Goal: Communication & Community: Participate in discussion

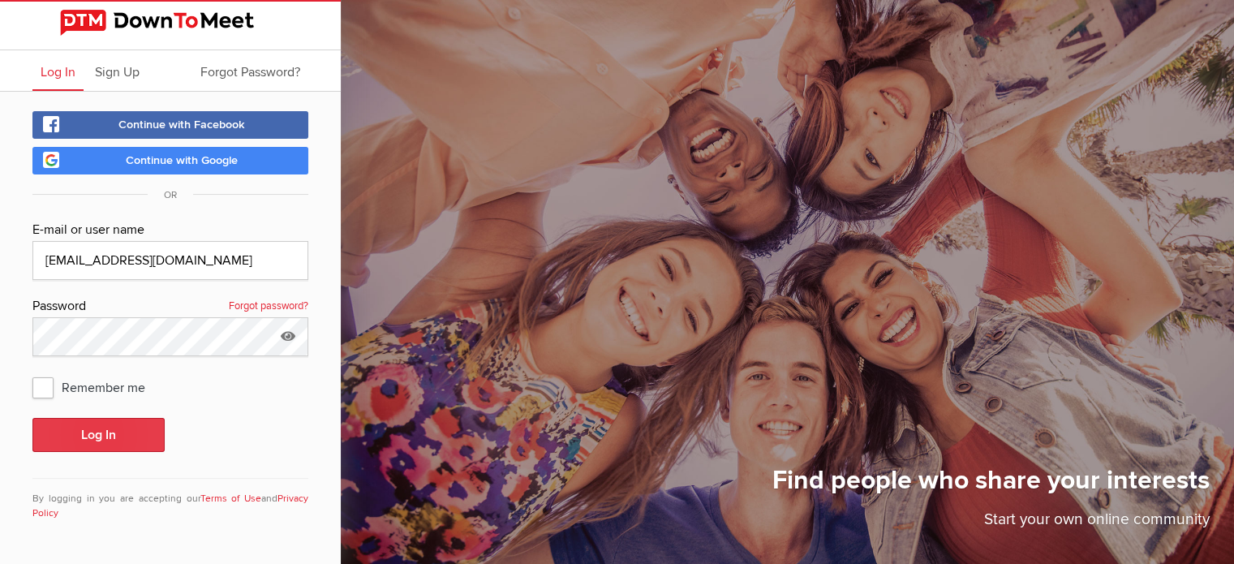
click at [59, 437] on button "Log In" at bounding box center [98, 435] width 132 height 34
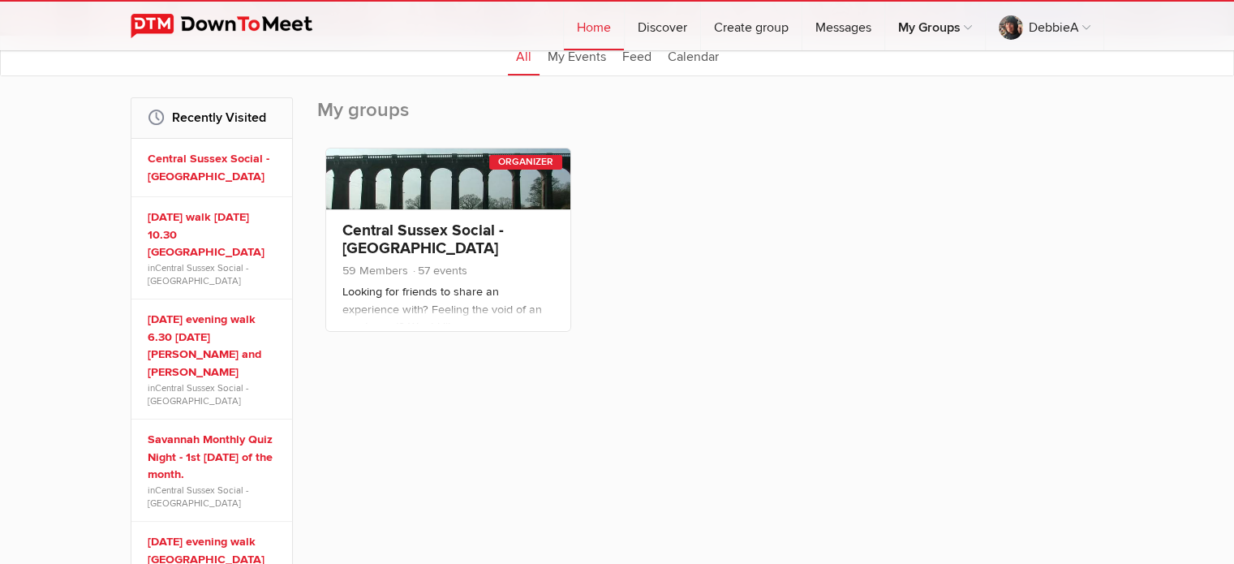
scroll to position [222, 0]
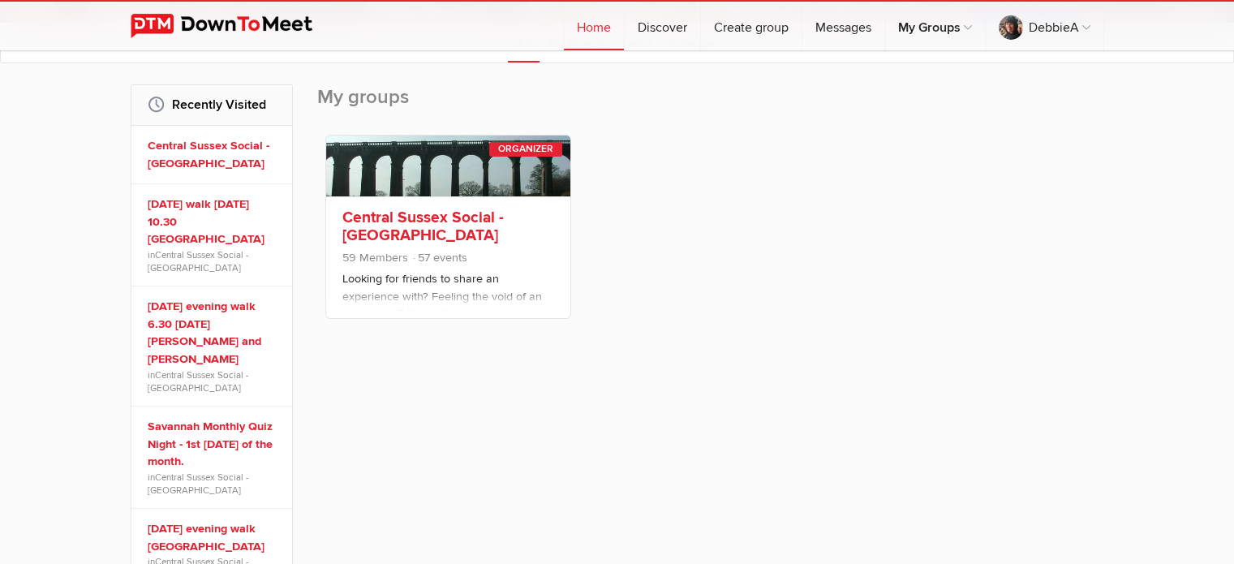
click at [387, 229] on link "Central Sussex Social - [GEOGRAPHIC_DATA]" at bounding box center [422, 226] width 161 height 37
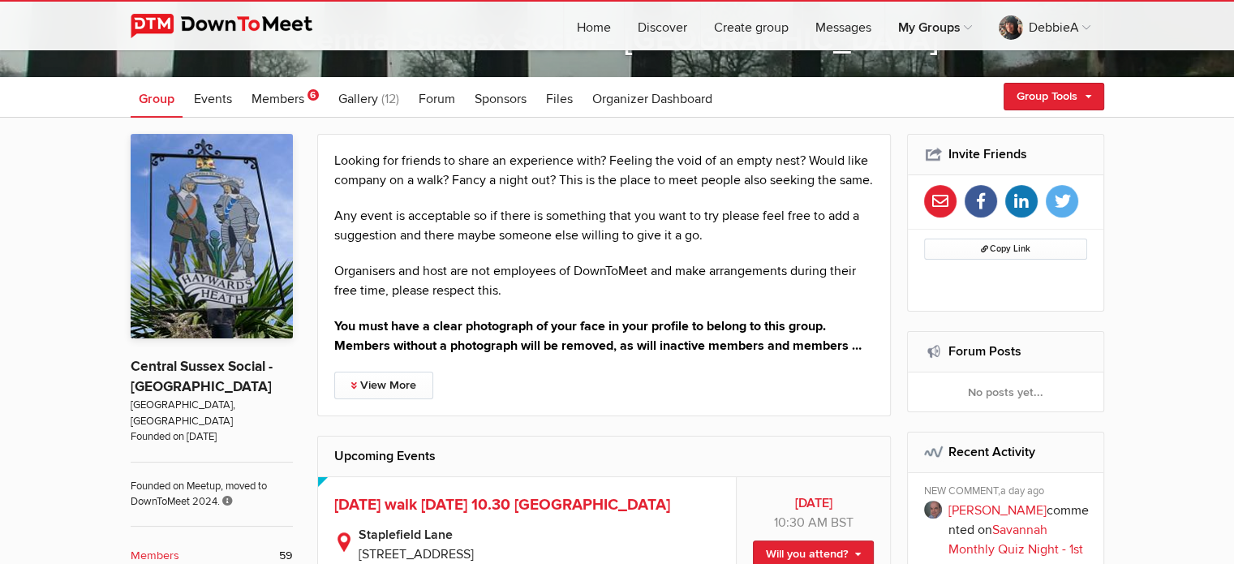
scroll to position [282, 0]
click at [278, 93] on span "Members" at bounding box center [278, 98] width 53 height 16
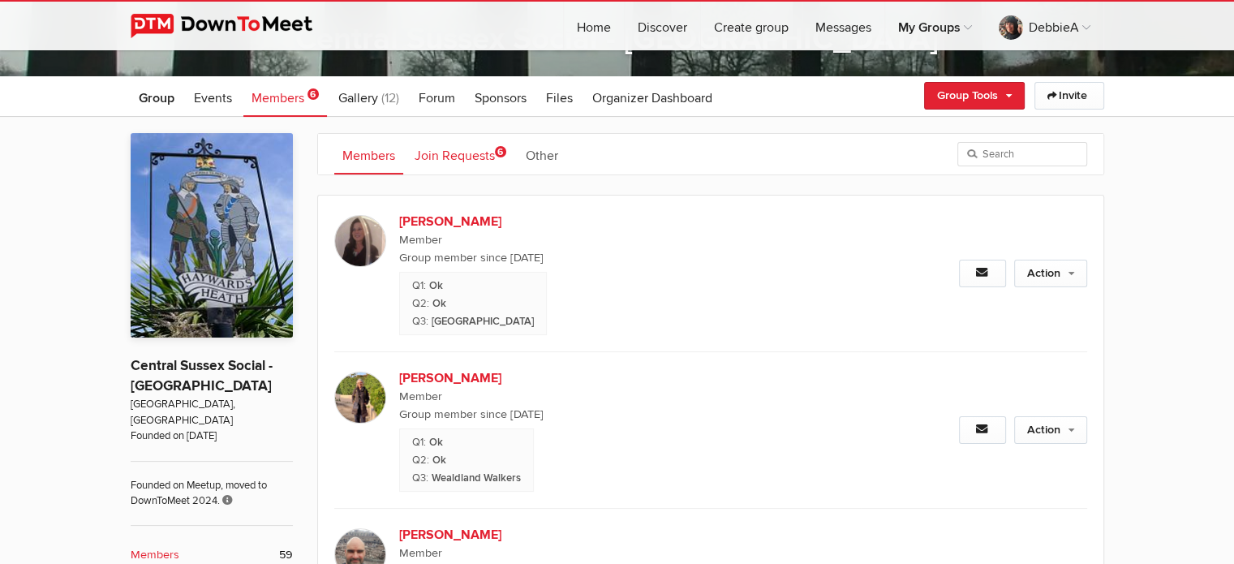
click at [454, 143] on link "Join Requests 6" at bounding box center [461, 154] width 108 height 41
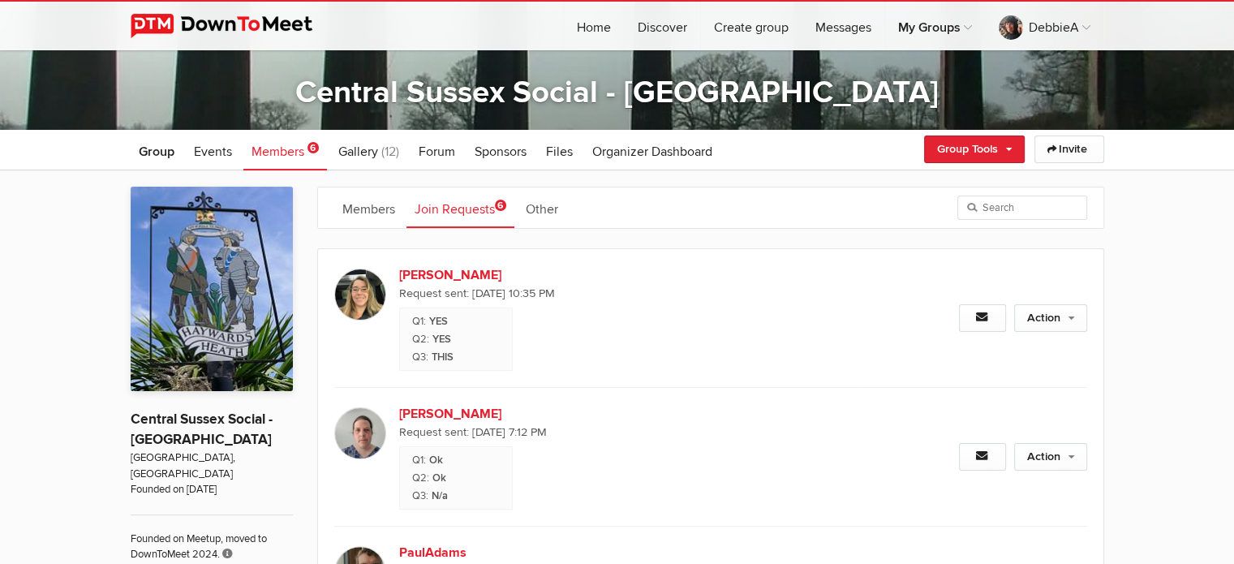
scroll to position [227, 0]
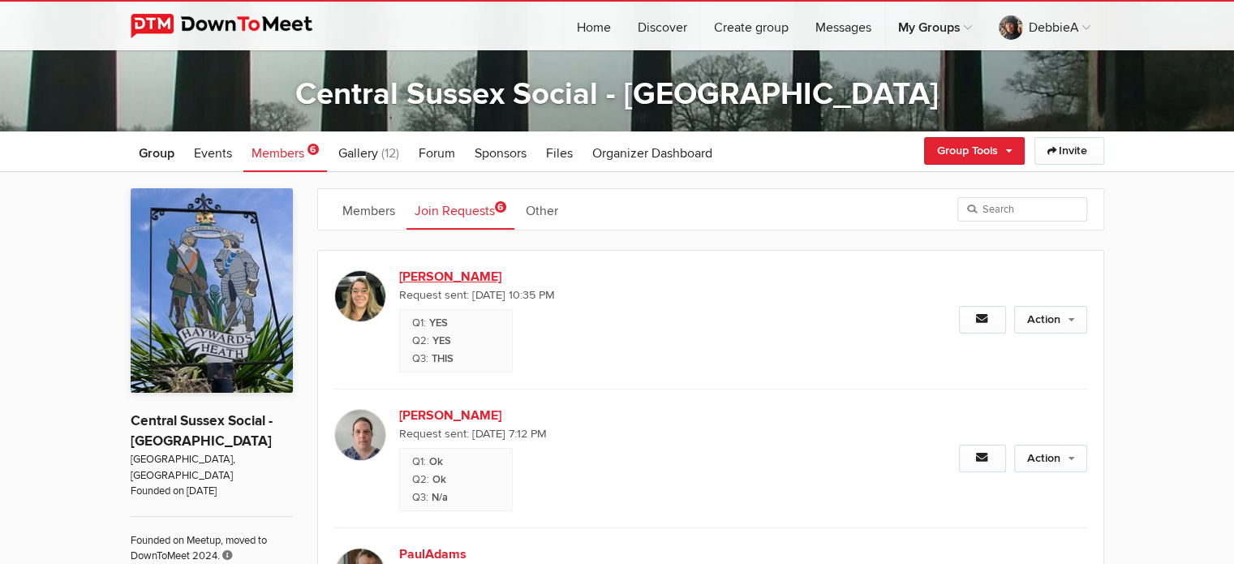
click at [399, 277] on link "[PERSON_NAME]" at bounding box center [538, 276] width 278 height 19
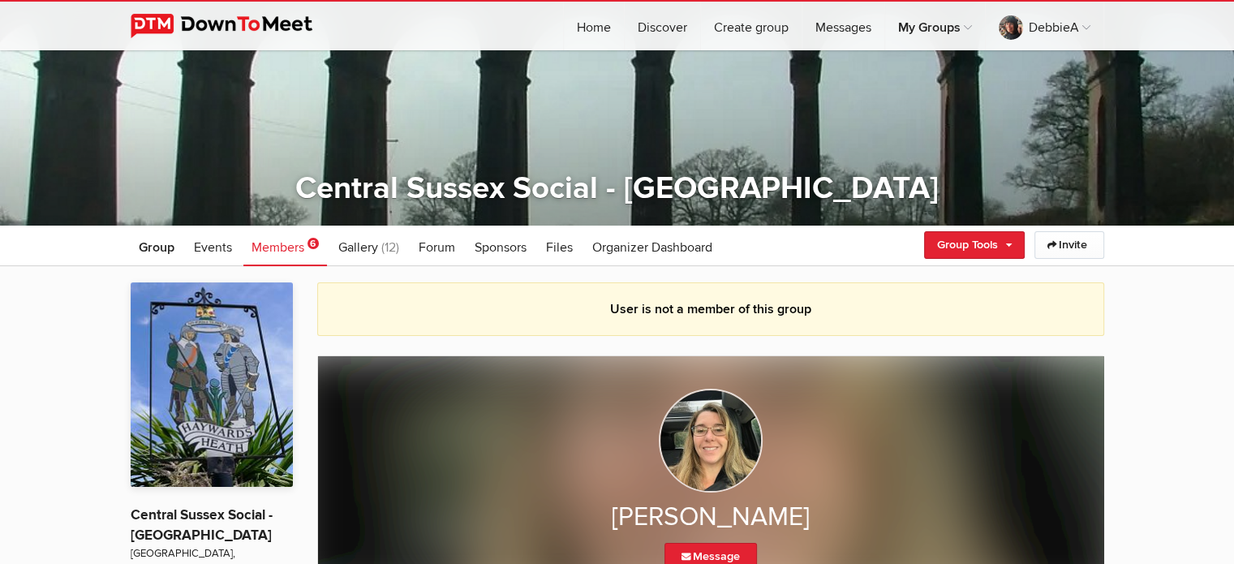
scroll to position [141, 0]
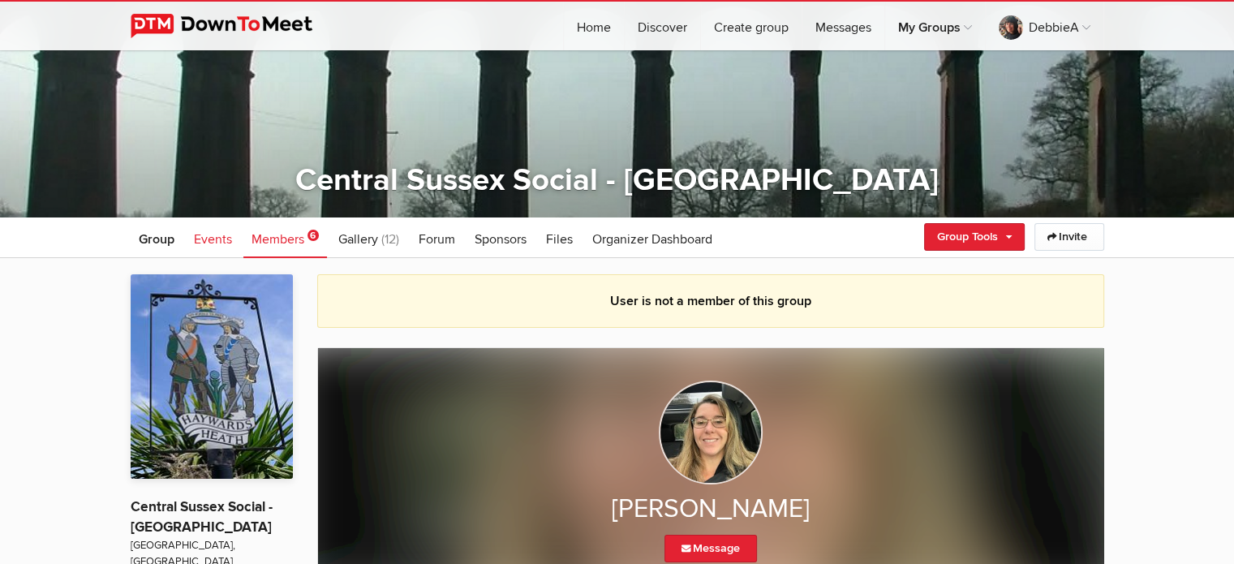
click at [222, 232] on span "Events" at bounding box center [213, 239] width 38 height 16
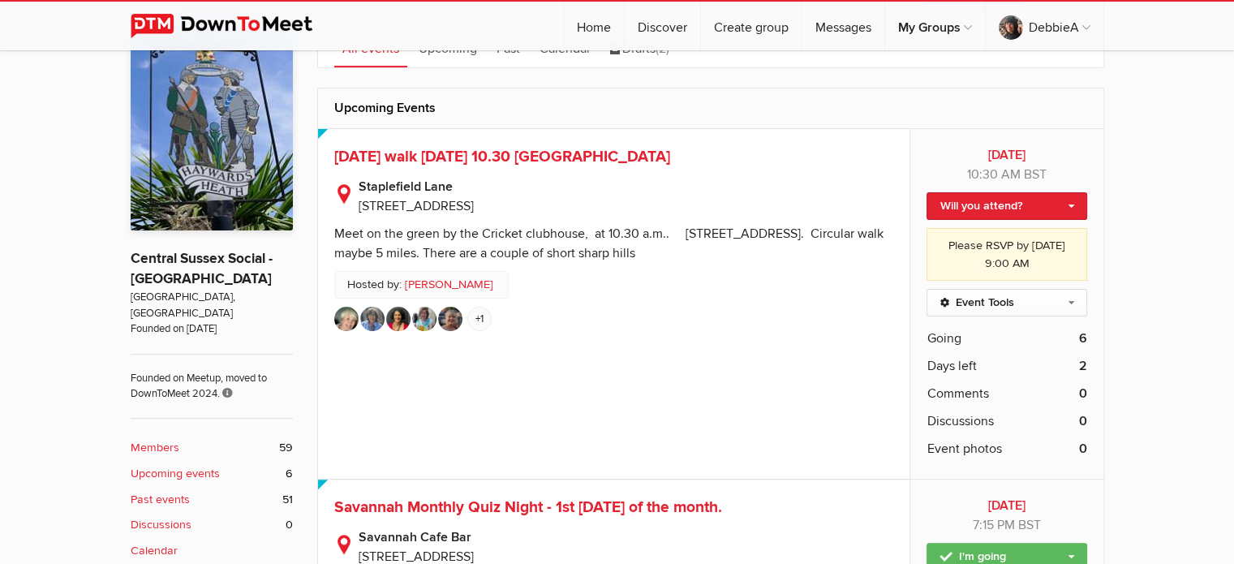
scroll to position [389, 0]
click at [529, 150] on span "[DATE] walk [DATE] 10.30 [GEOGRAPHIC_DATA]" at bounding box center [502, 157] width 336 height 19
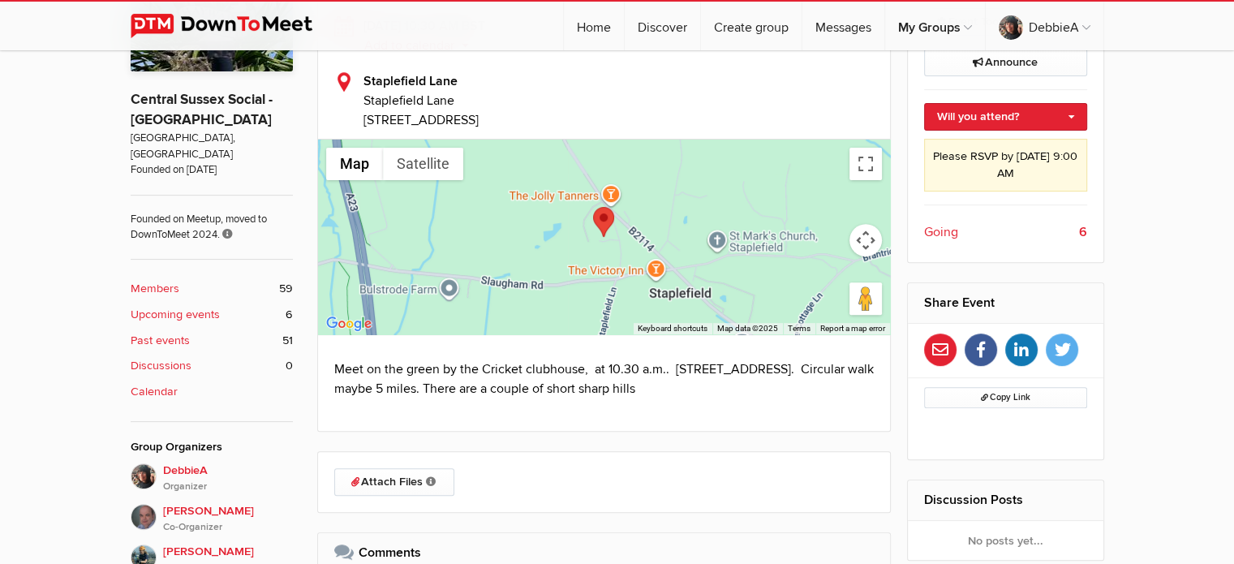
scroll to position [548, 0]
click at [939, 232] on span "Going" at bounding box center [941, 232] width 34 height 19
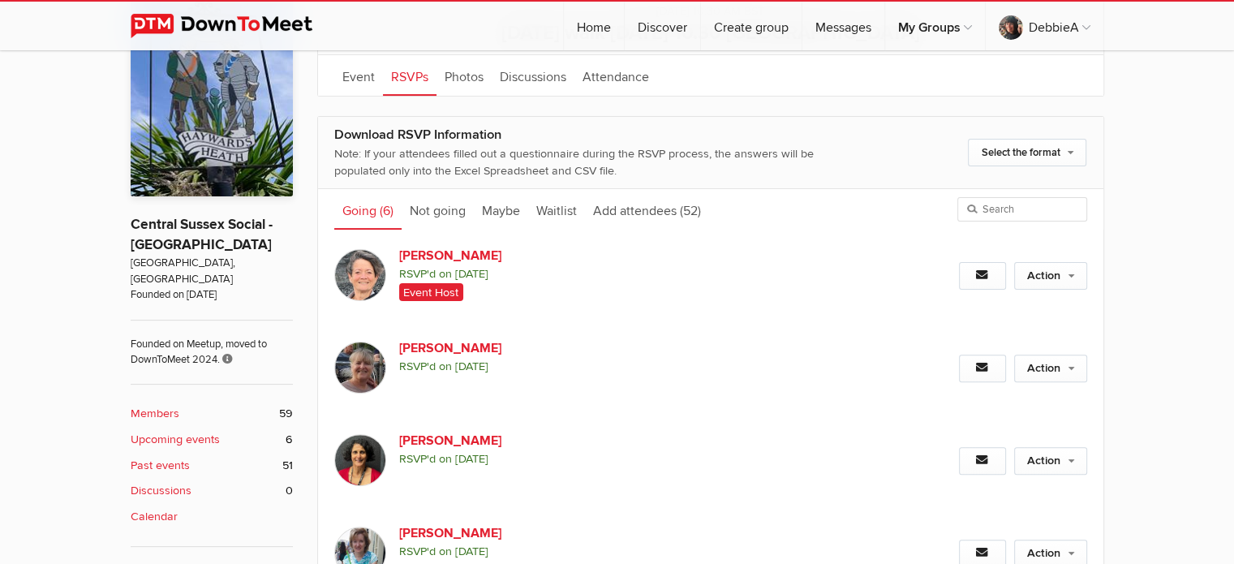
scroll to position [438, 0]
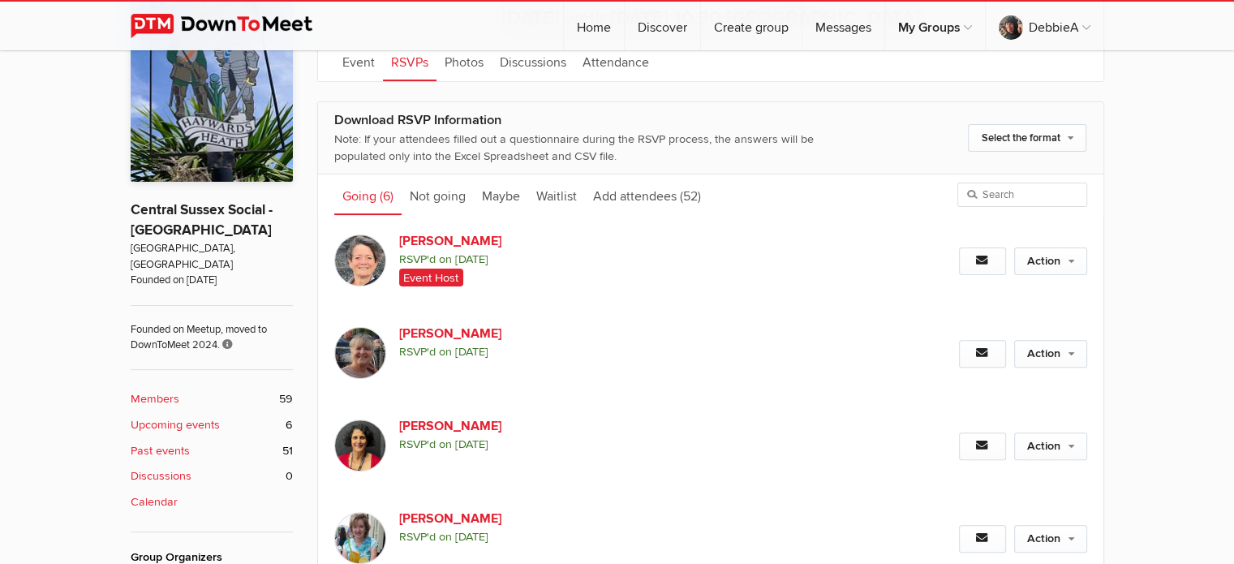
click at [206, 416] on b "Upcoming events" at bounding box center [175, 425] width 89 height 18
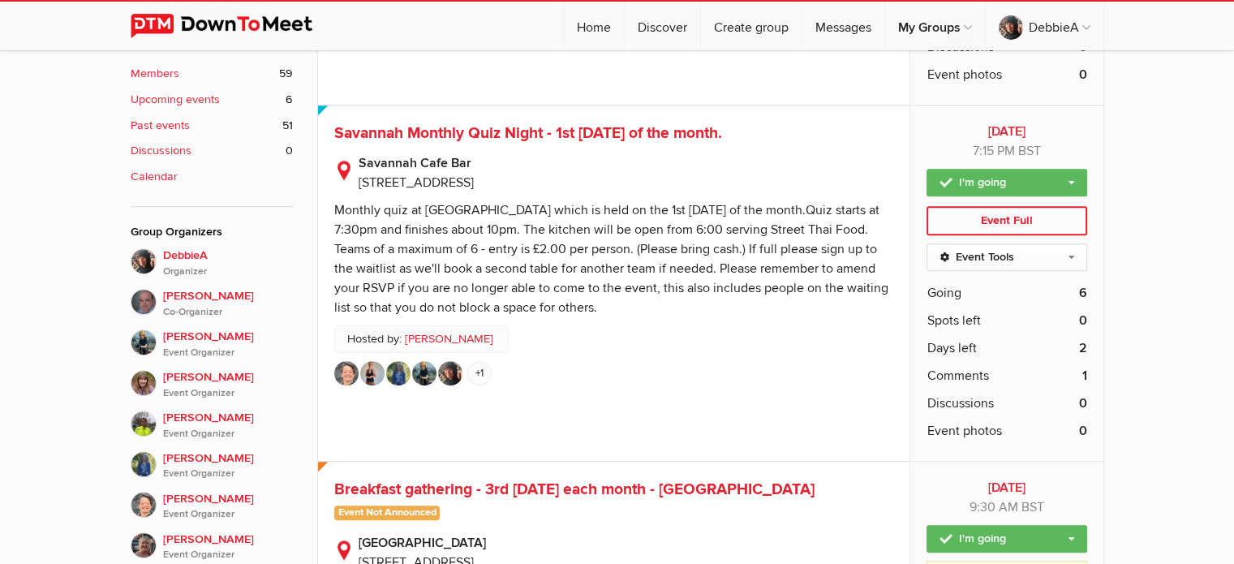
scroll to position [759, 0]
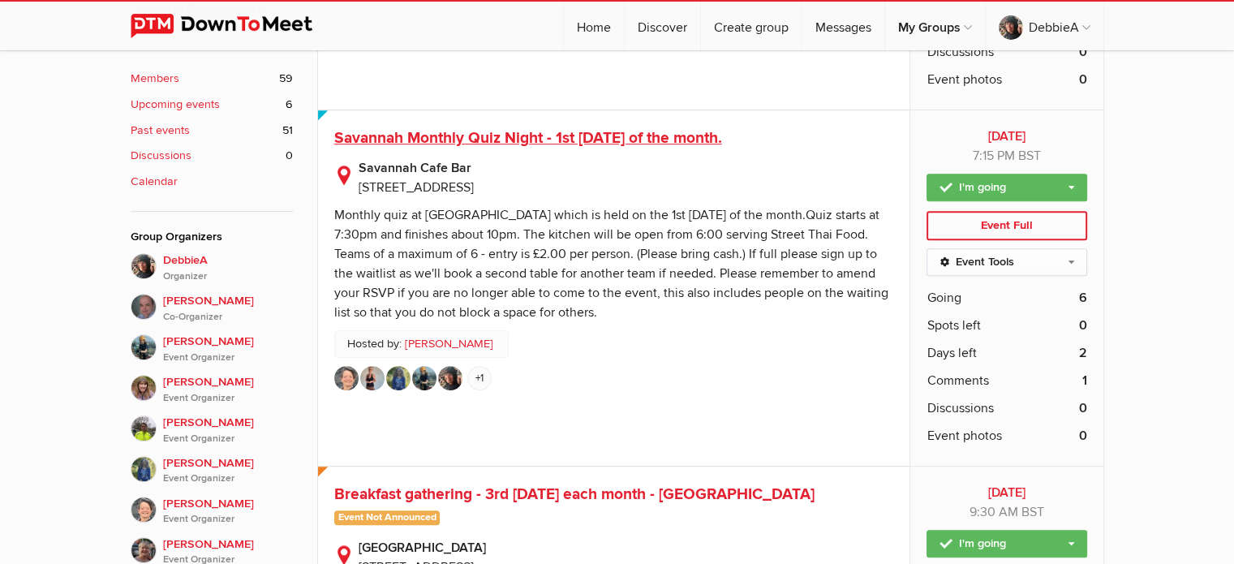
click at [643, 132] on span "Savannah Monthly Quiz Night - 1st [DATE] of the month." at bounding box center [528, 137] width 388 height 19
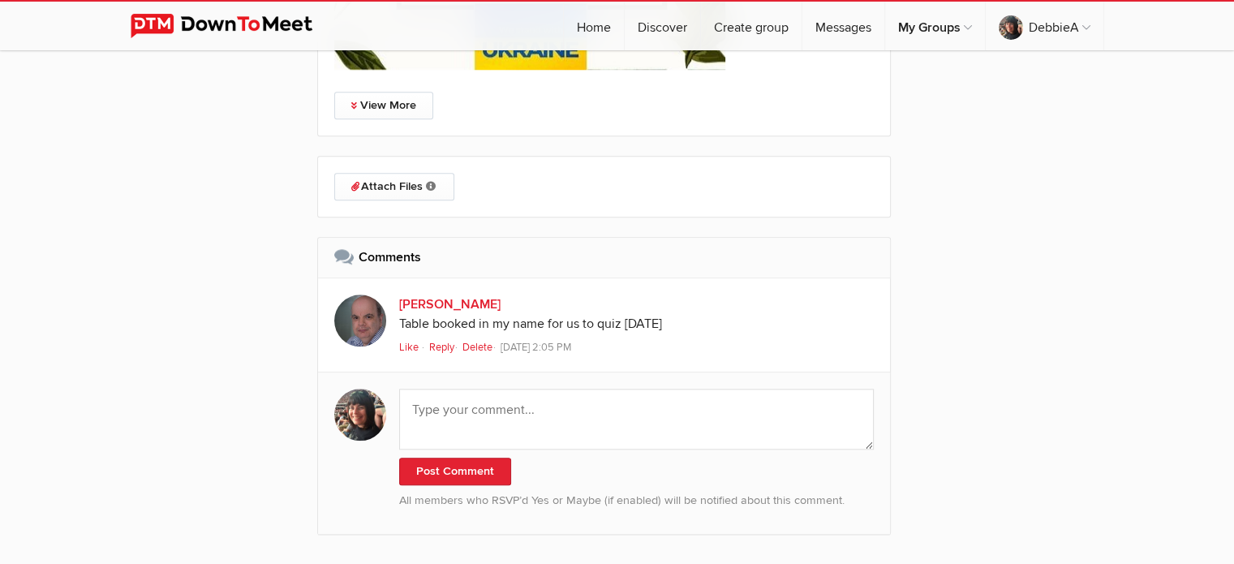
scroll to position [1604, 0]
click at [405, 342] on span "Like" at bounding box center [408, 347] width 19 height 13
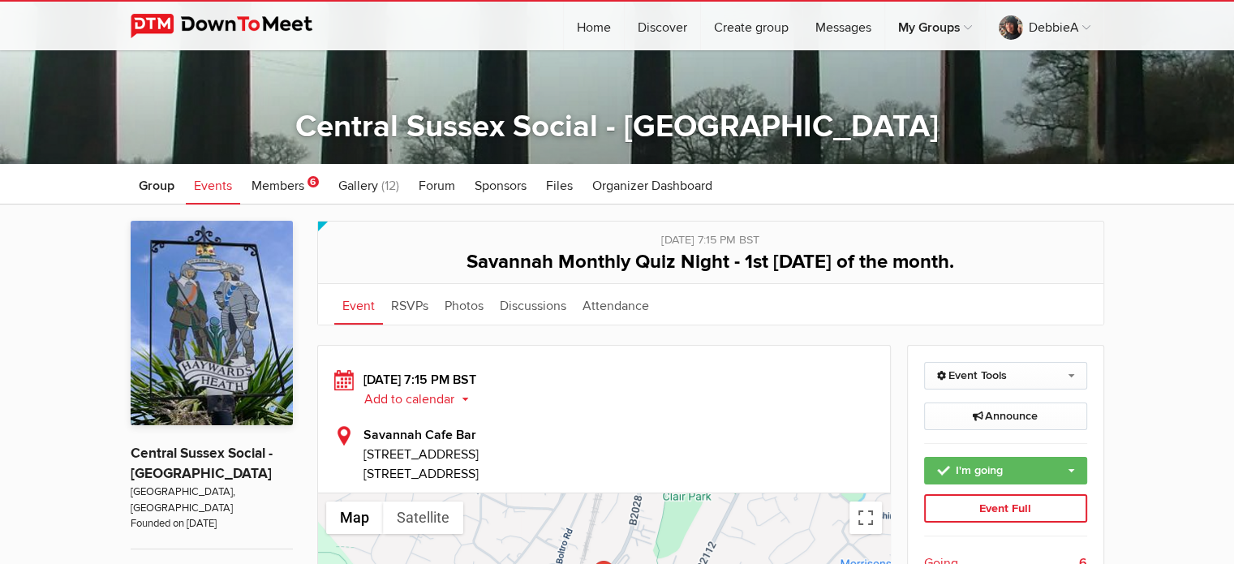
scroll to position [0, 0]
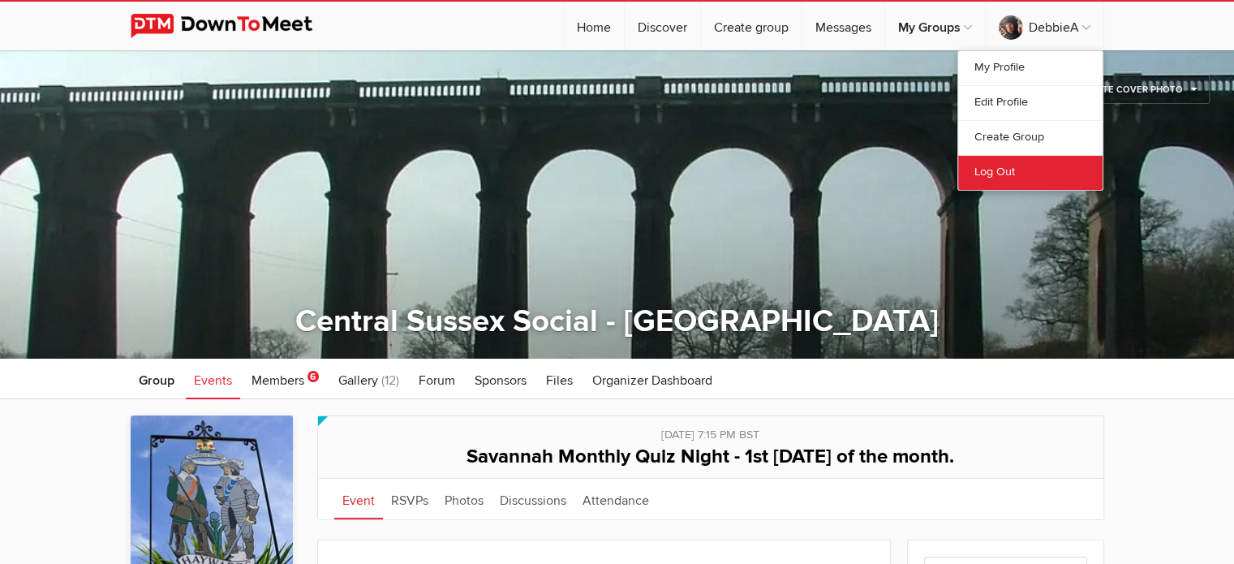
click at [1010, 166] on link "Log Out" at bounding box center [1030, 172] width 144 height 35
